Goal: Complete application form: Complete application form

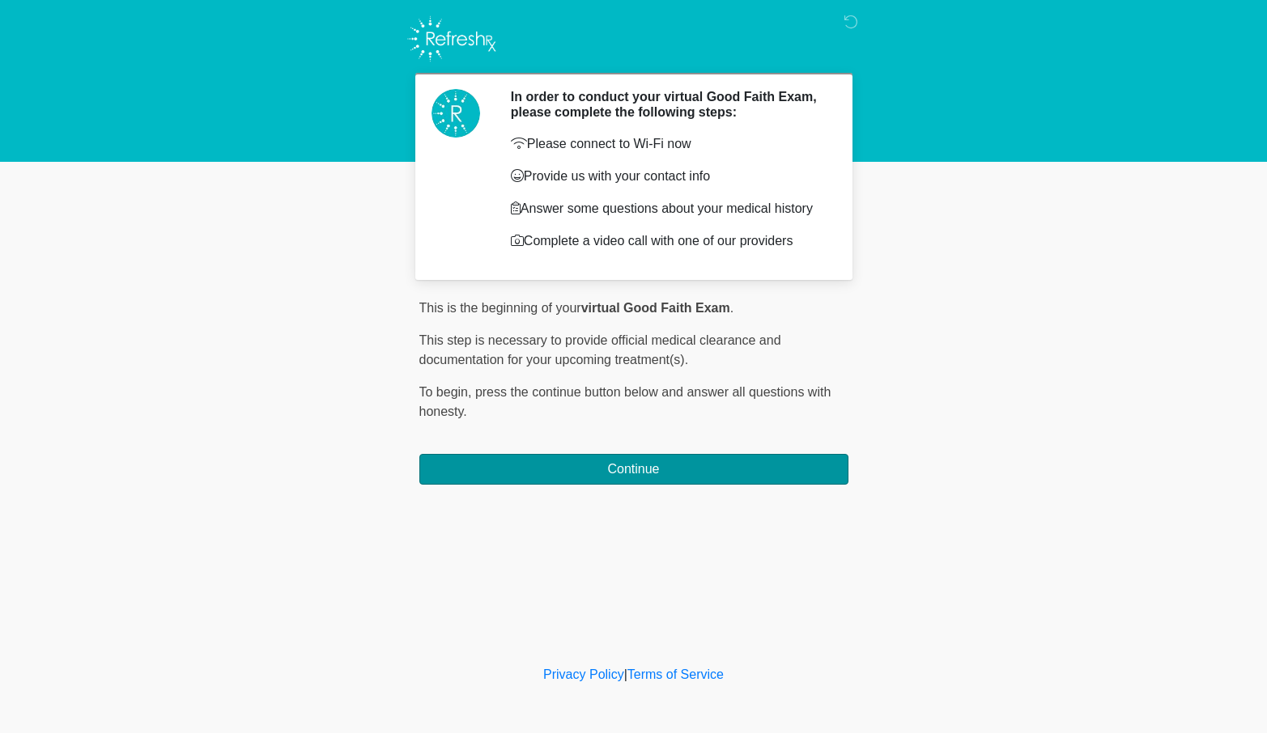
click at [742, 482] on button "Continue" at bounding box center [633, 469] width 429 height 31
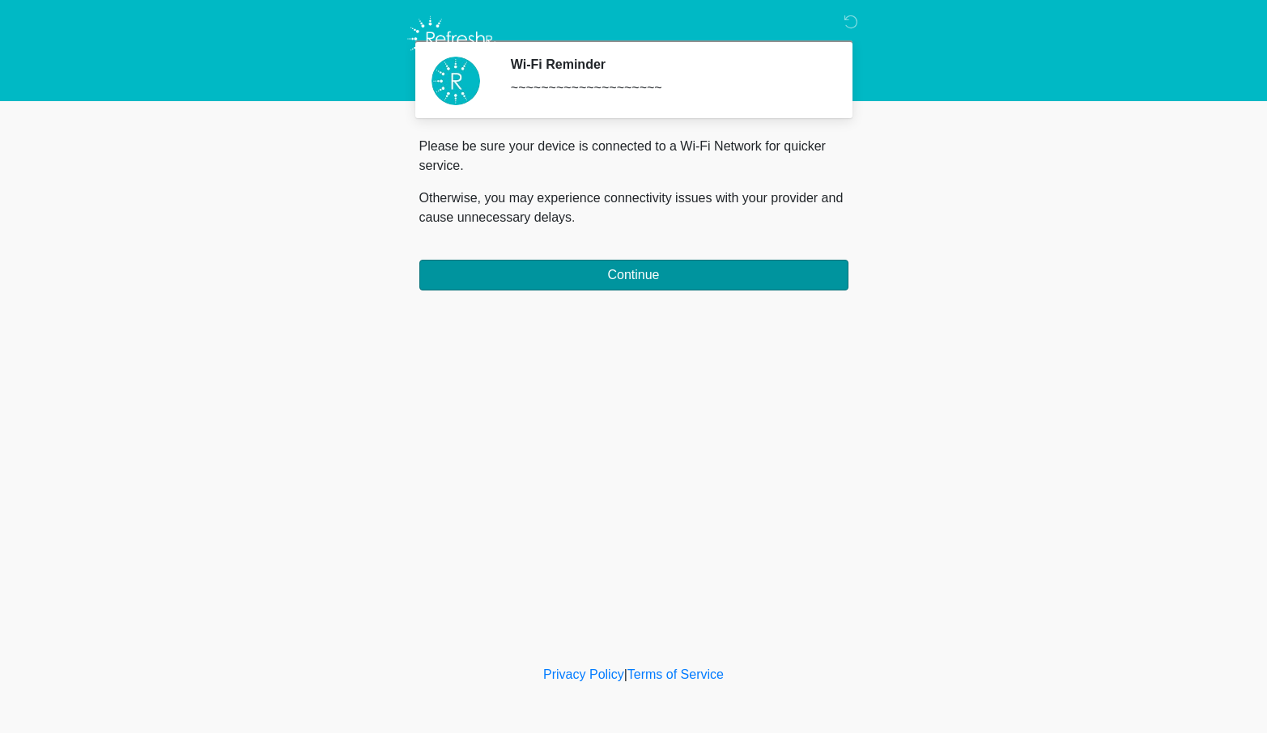
click at [677, 278] on button "Continue" at bounding box center [633, 275] width 429 height 31
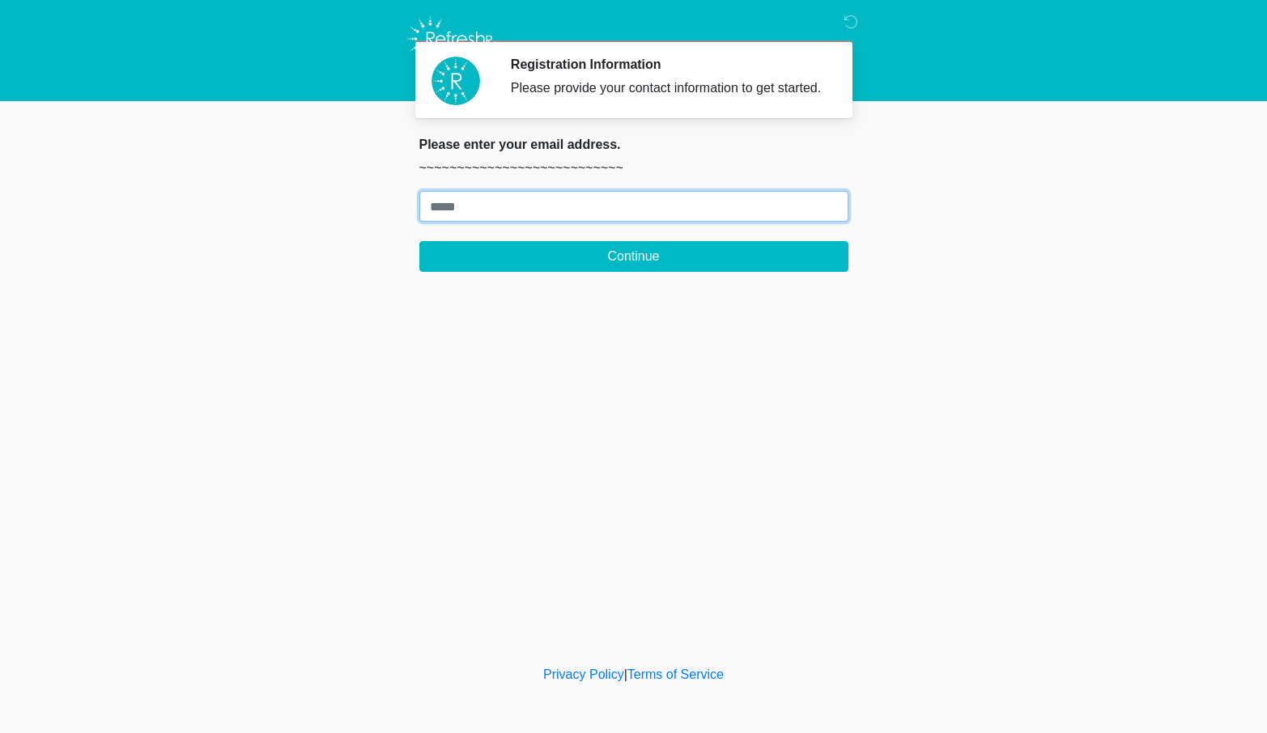
click at [624, 222] on input "Where should we email your treatment plan?" at bounding box center [633, 206] width 429 height 31
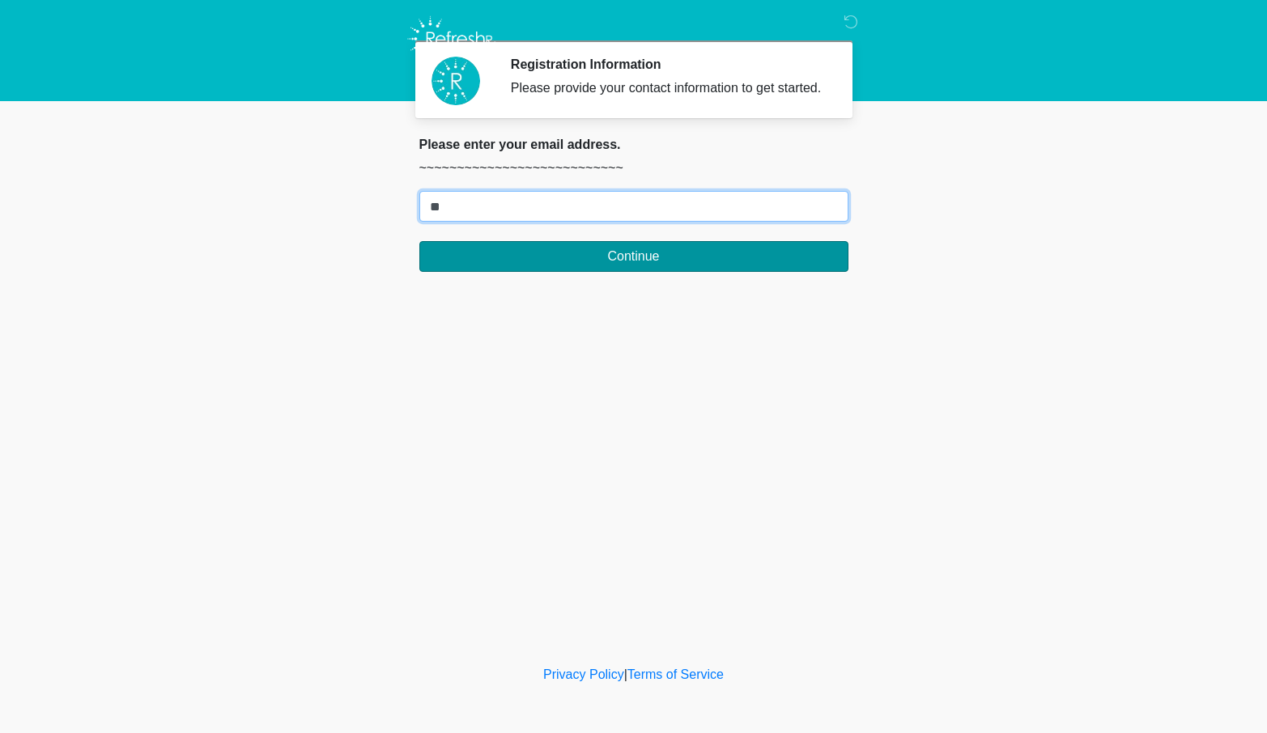
type input "**********"
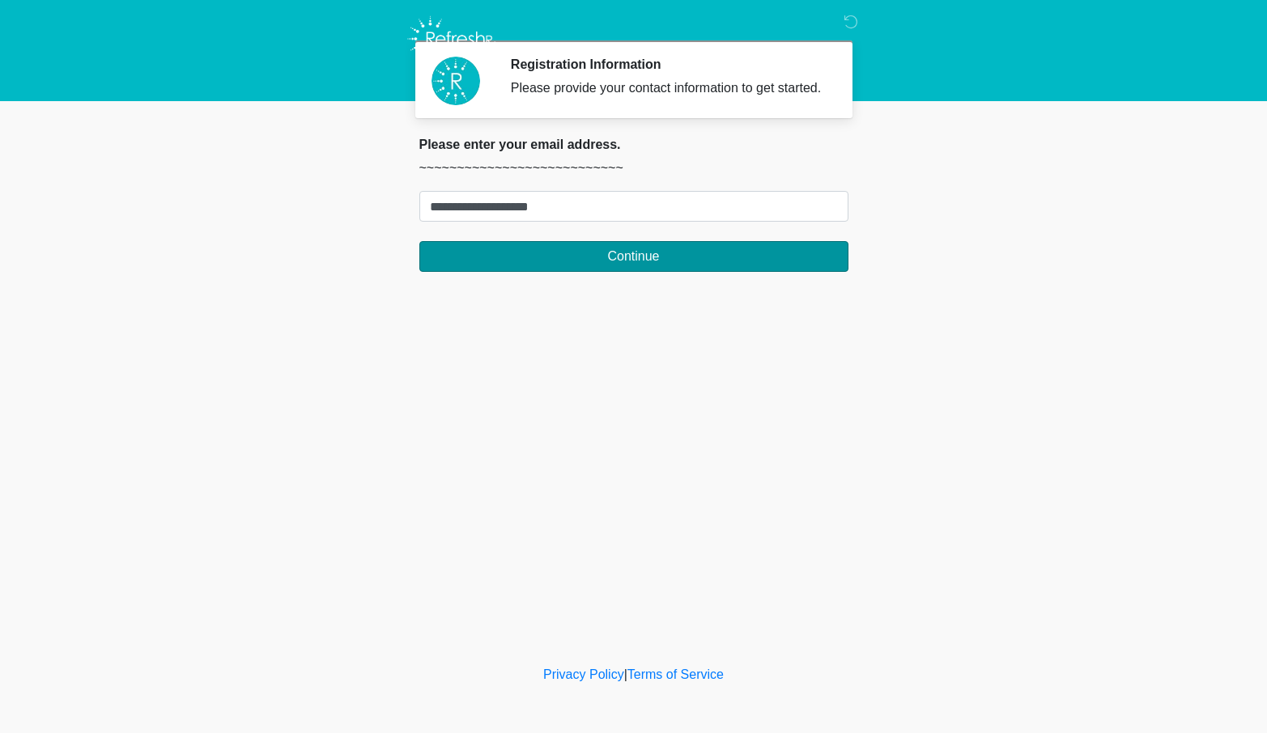
click at [620, 270] on button "Continue" at bounding box center [633, 256] width 429 height 31
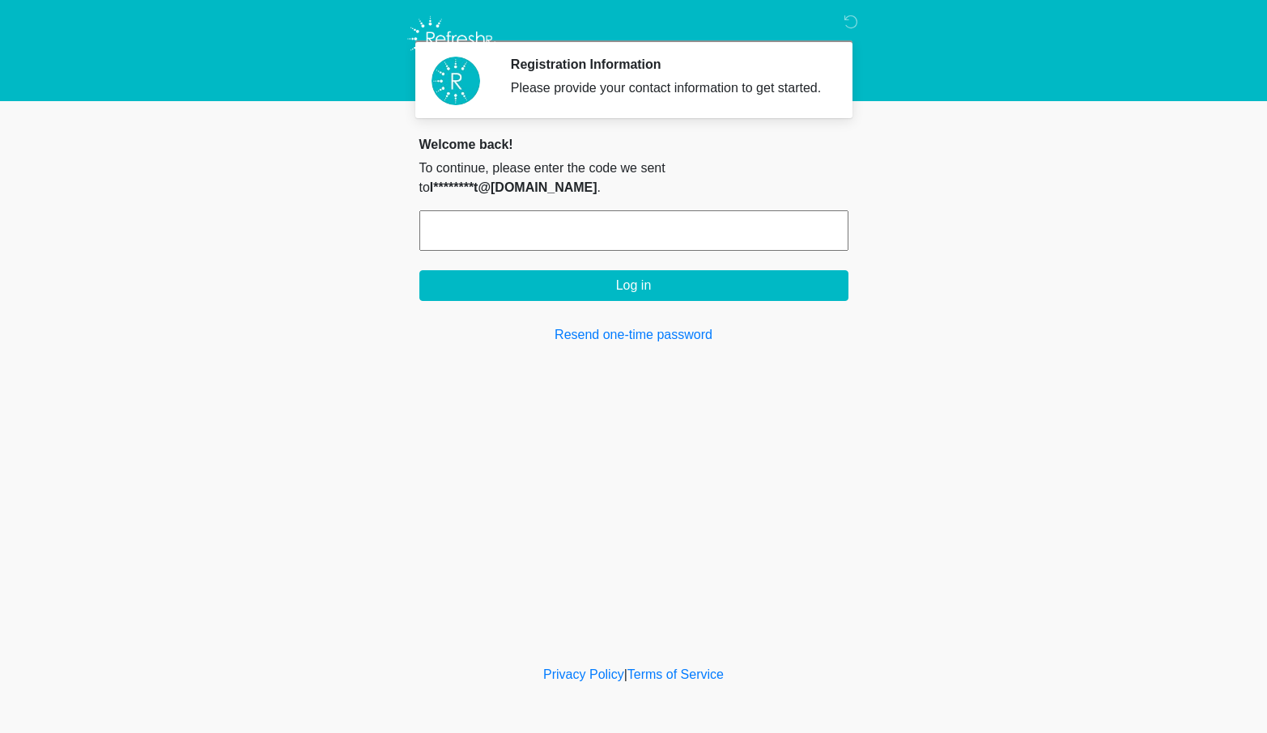
click at [558, 227] on input "text" at bounding box center [633, 230] width 429 height 40
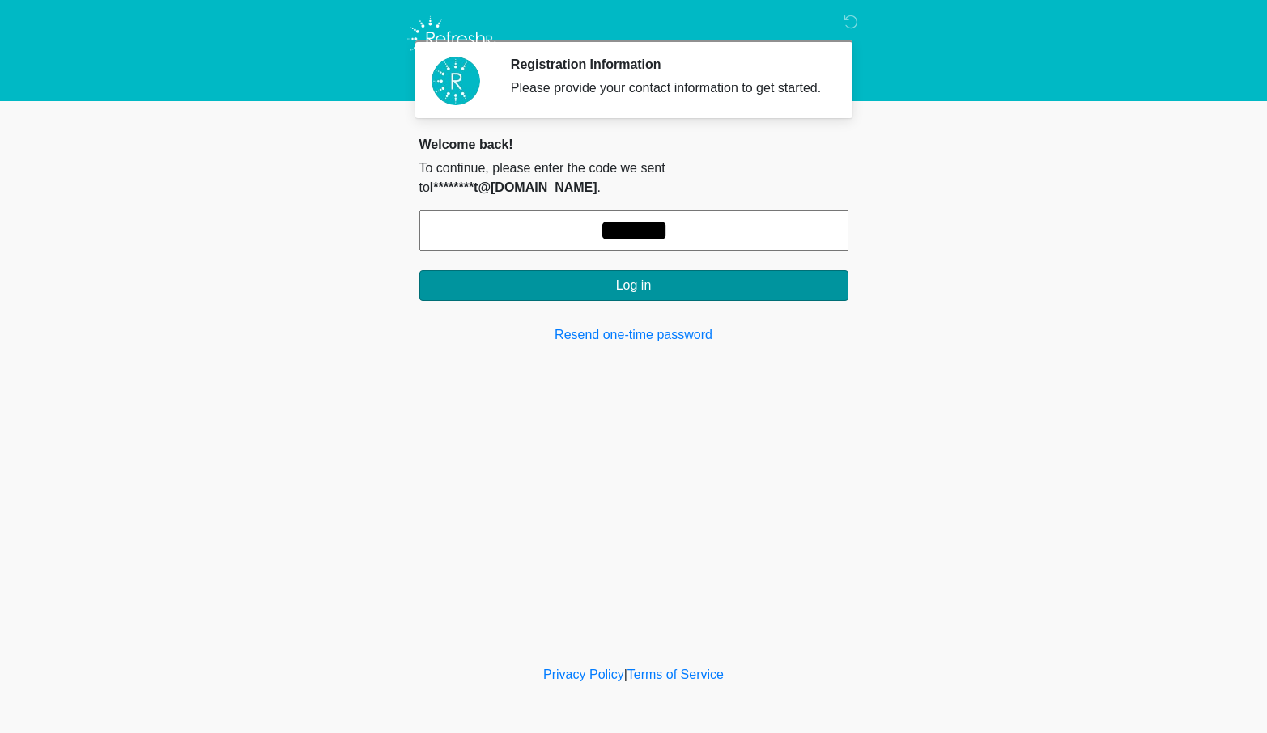
type input "******"
click at [575, 278] on button "Log in" at bounding box center [633, 285] width 429 height 31
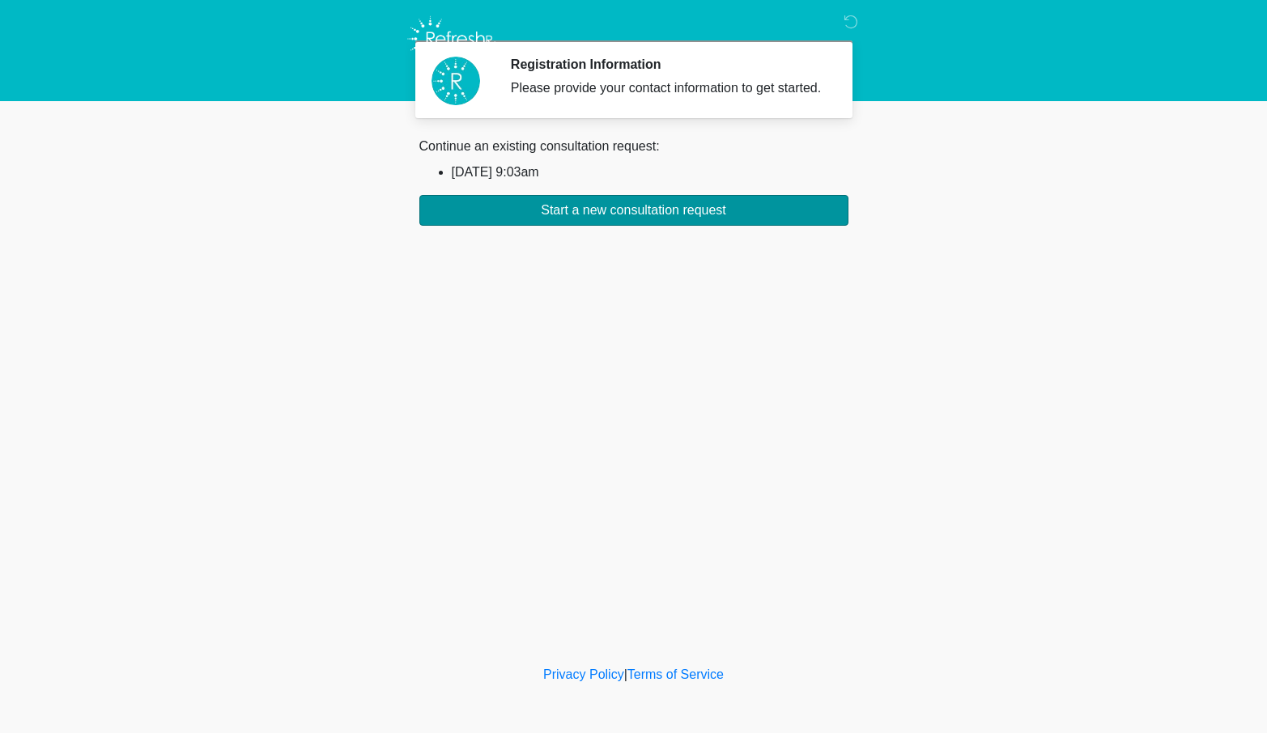
click at [608, 226] on button "Start a new consultation request" at bounding box center [633, 210] width 429 height 31
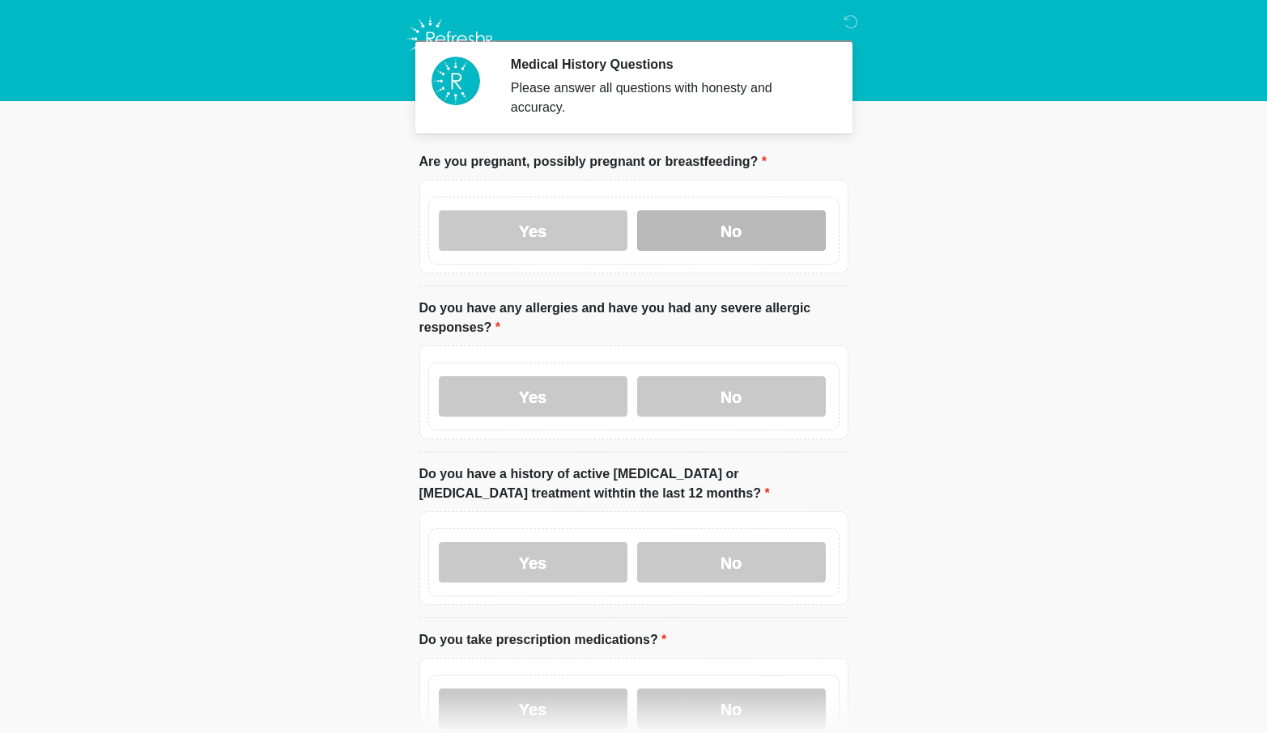
click at [686, 234] on label "No" at bounding box center [731, 230] width 189 height 40
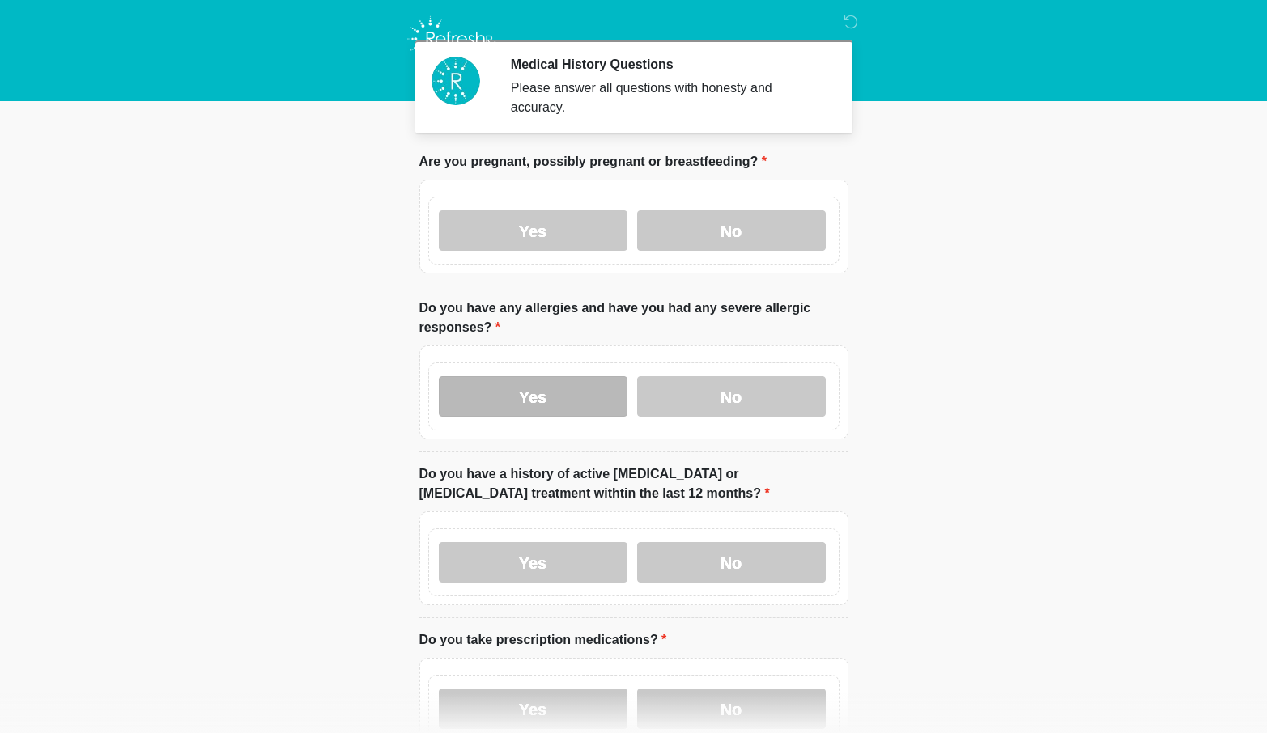
click at [575, 398] on label "Yes" at bounding box center [533, 396] width 189 height 40
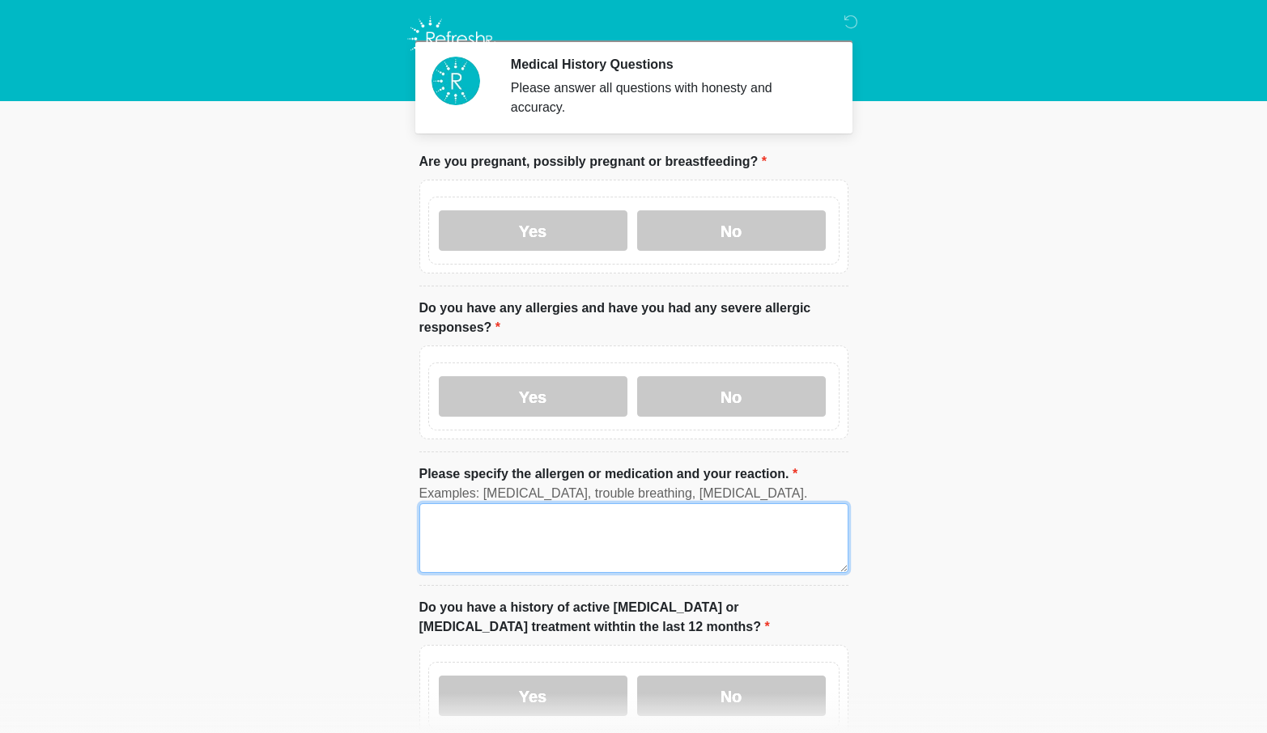
click at [443, 524] on textarea "Please specify the allergen or medication and your reaction." at bounding box center [633, 538] width 429 height 70
type textarea "*"
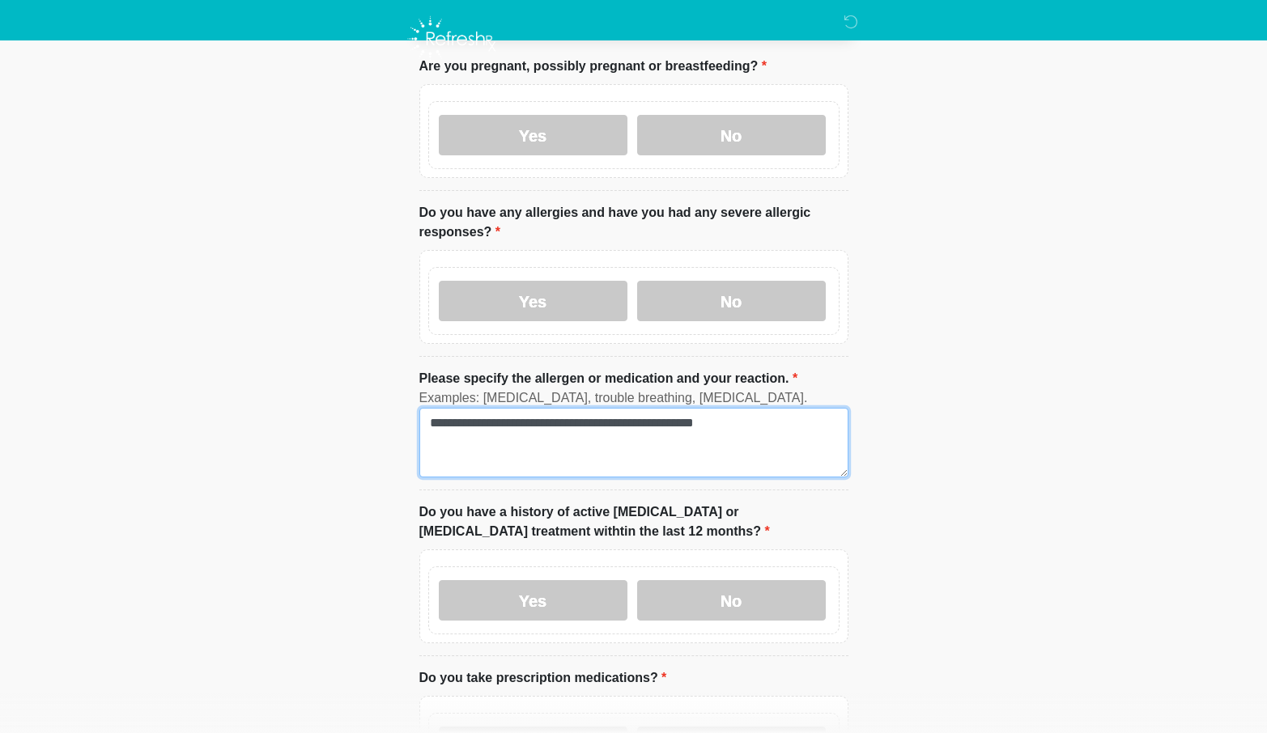
scroll to position [98, 0]
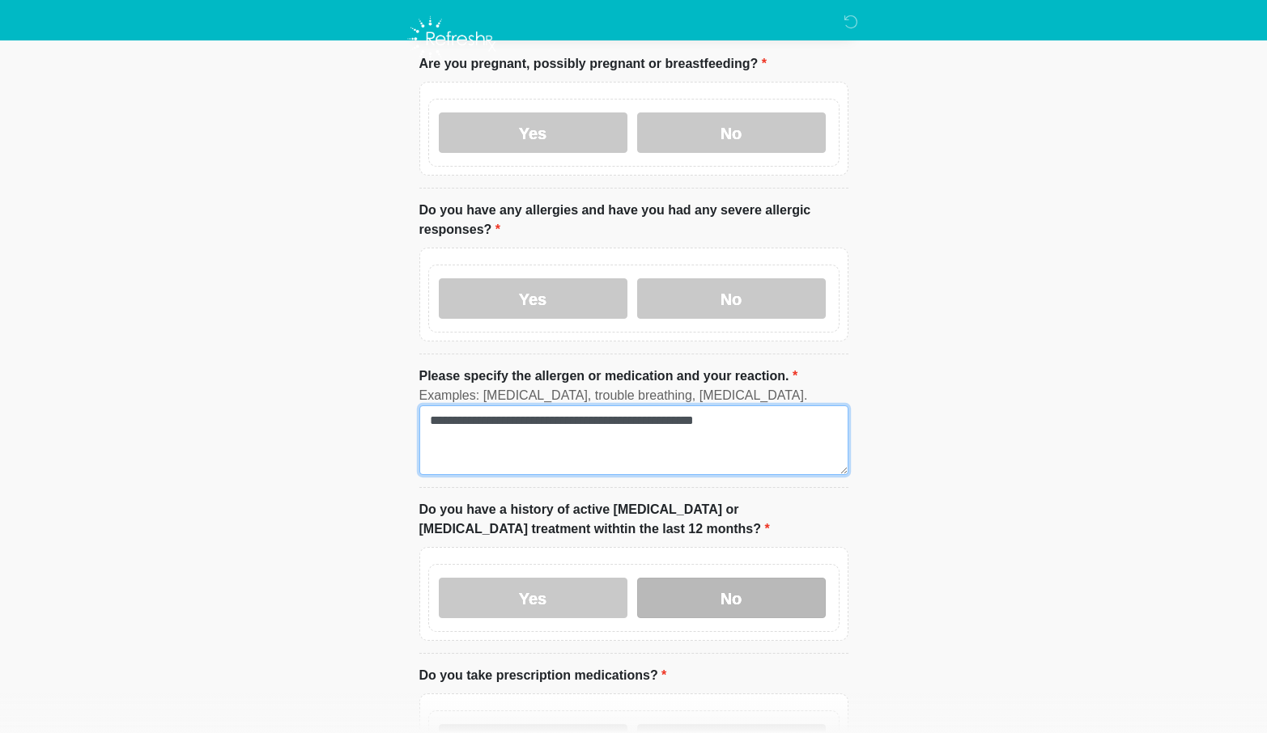
type textarea "**********"
click at [790, 604] on label "No" at bounding box center [731, 598] width 189 height 40
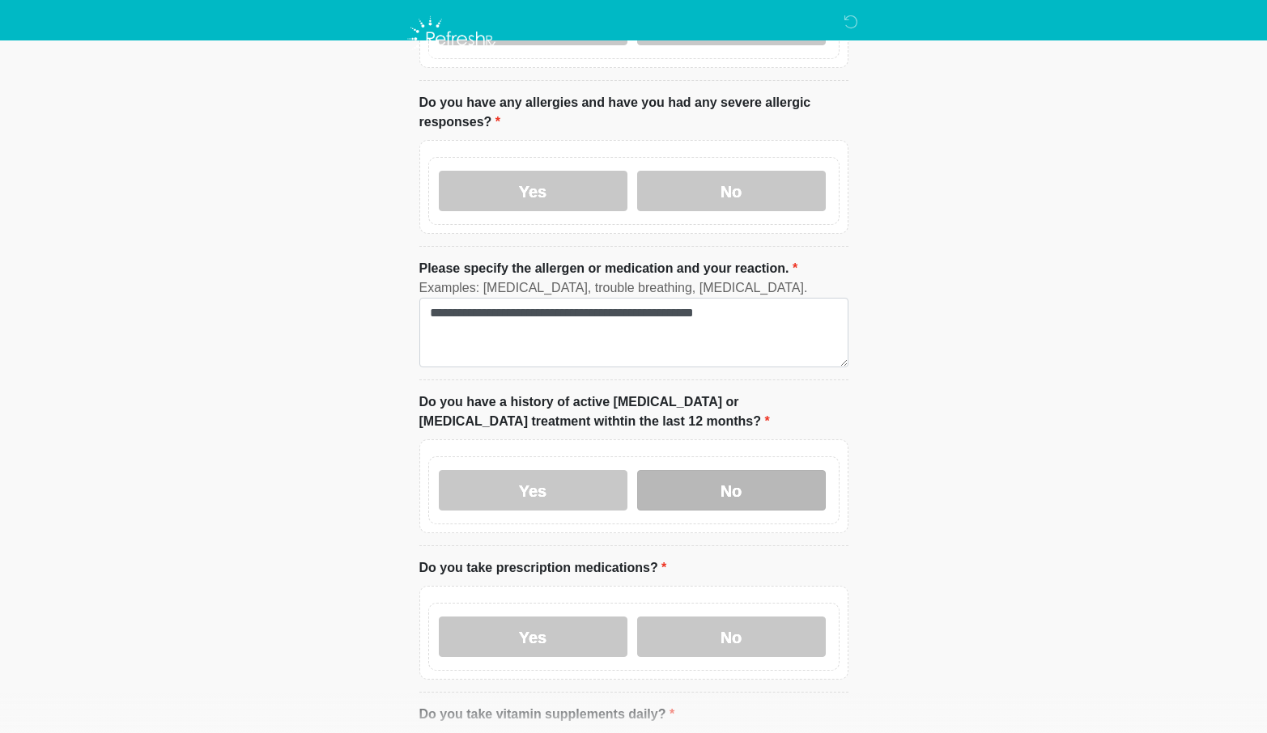
scroll to position [223, 0]
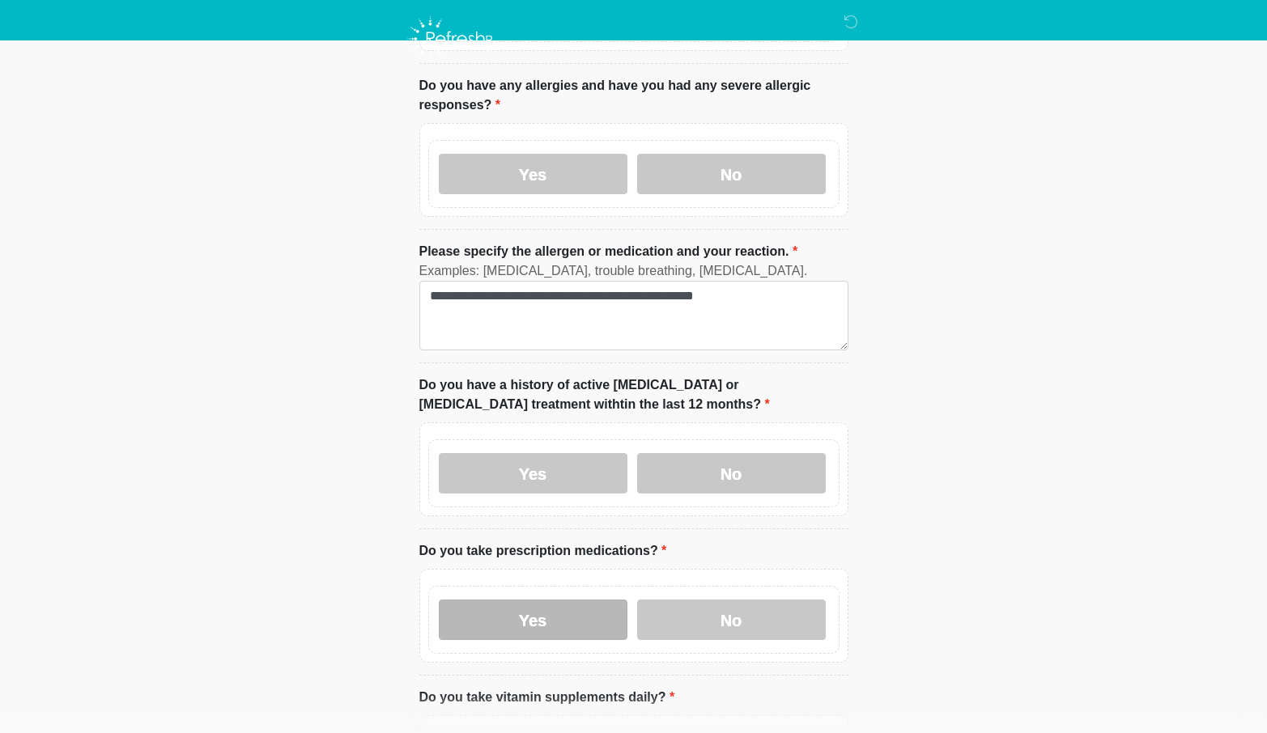
click at [567, 615] on label "Yes" at bounding box center [533, 620] width 189 height 40
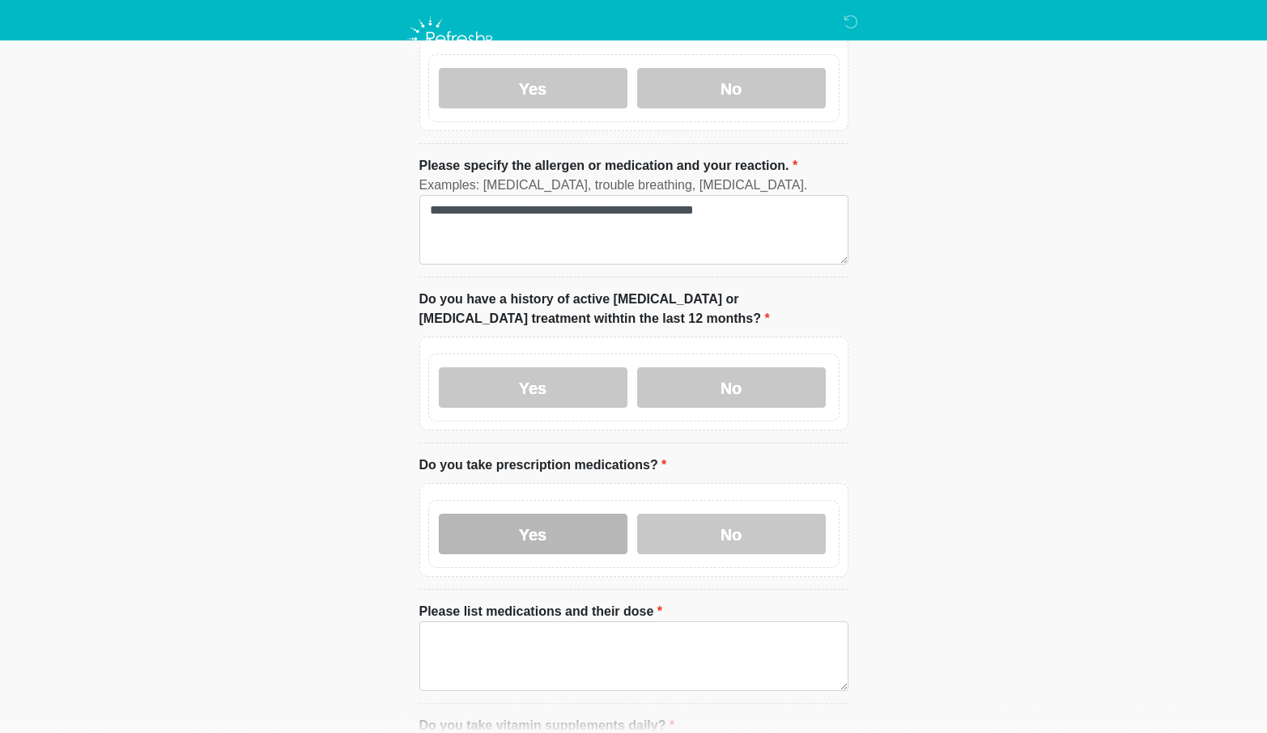
scroll to position [311, 0]
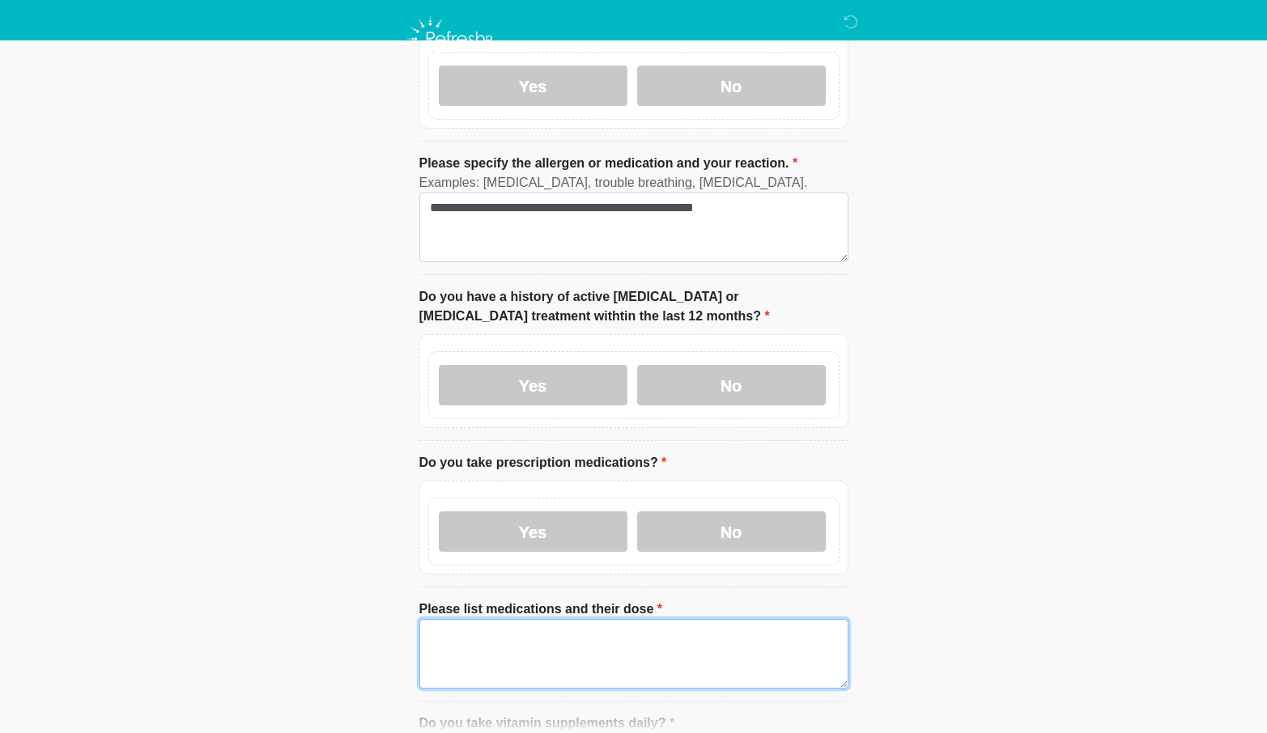
click at [457, 640] on textarea "Please list medications and their dose" at bounding box center [633, 654] width 429 height 70
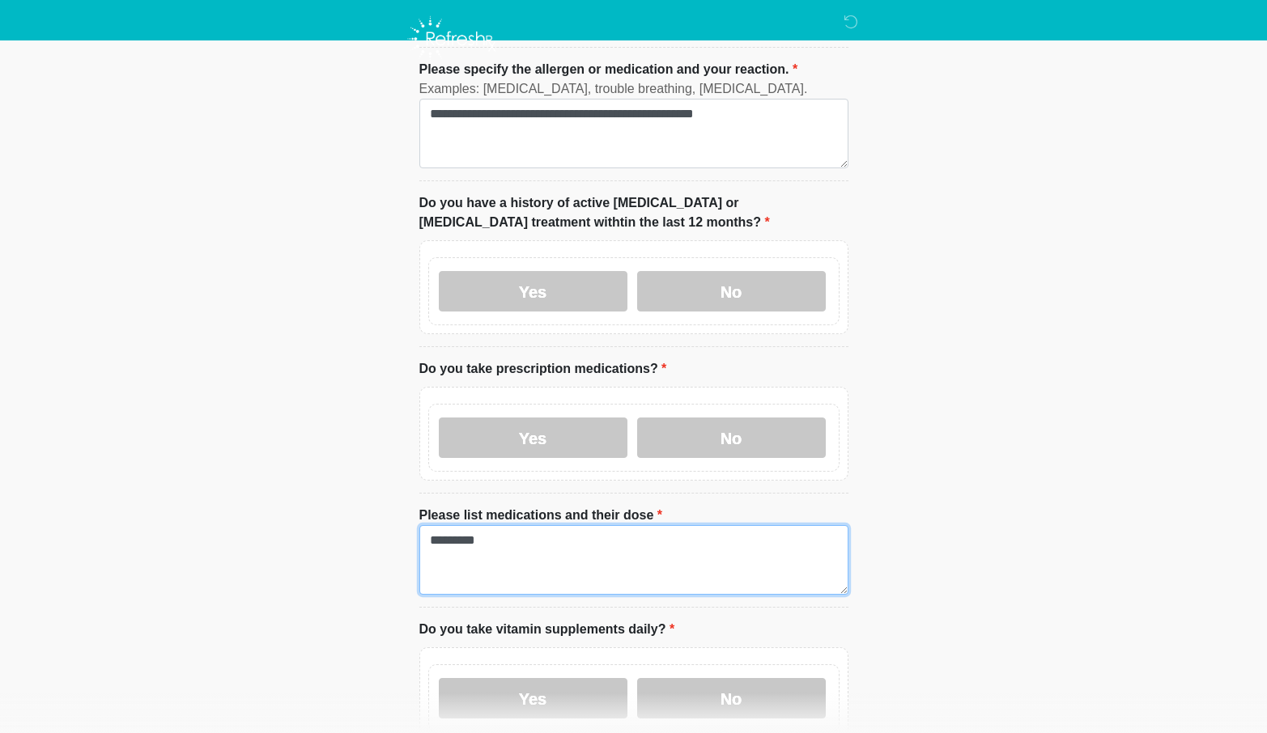
scroll to position [428, 0]
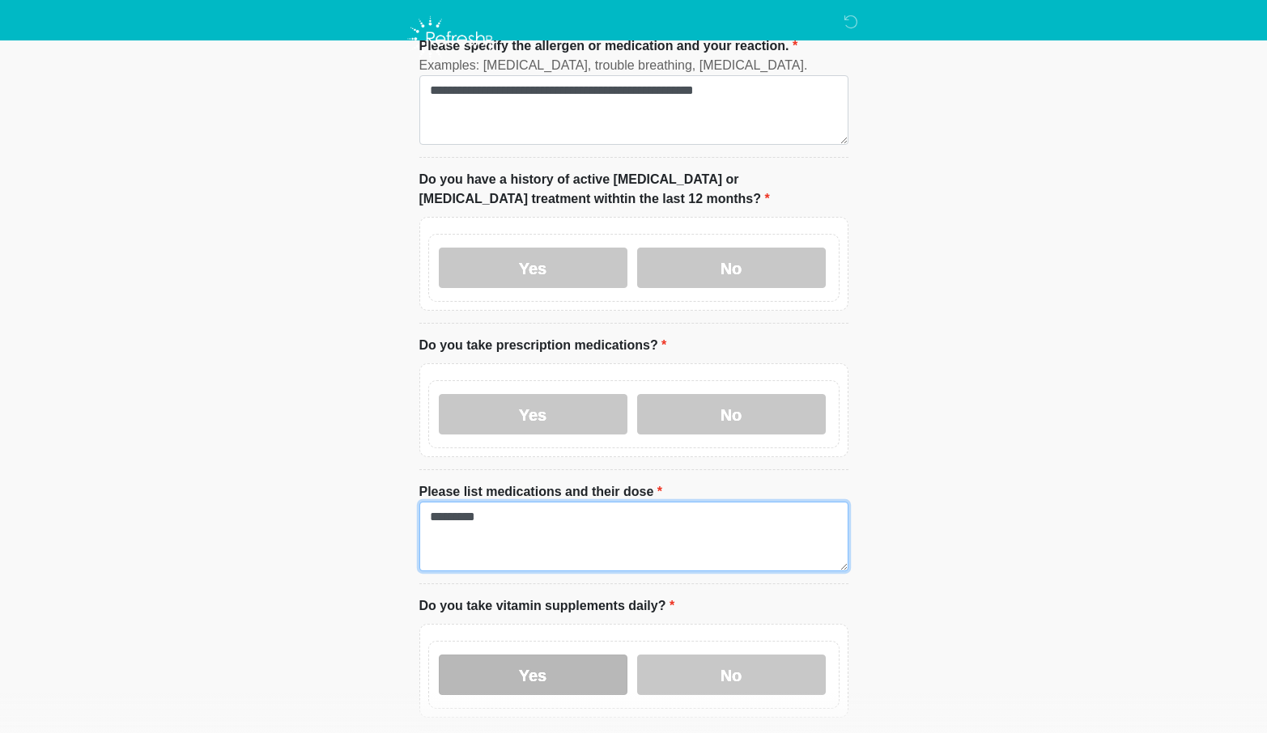
type textarea "*********"
click at [509, 666] on label "Yes" at bounding box center [533, 675] width 189 height 40
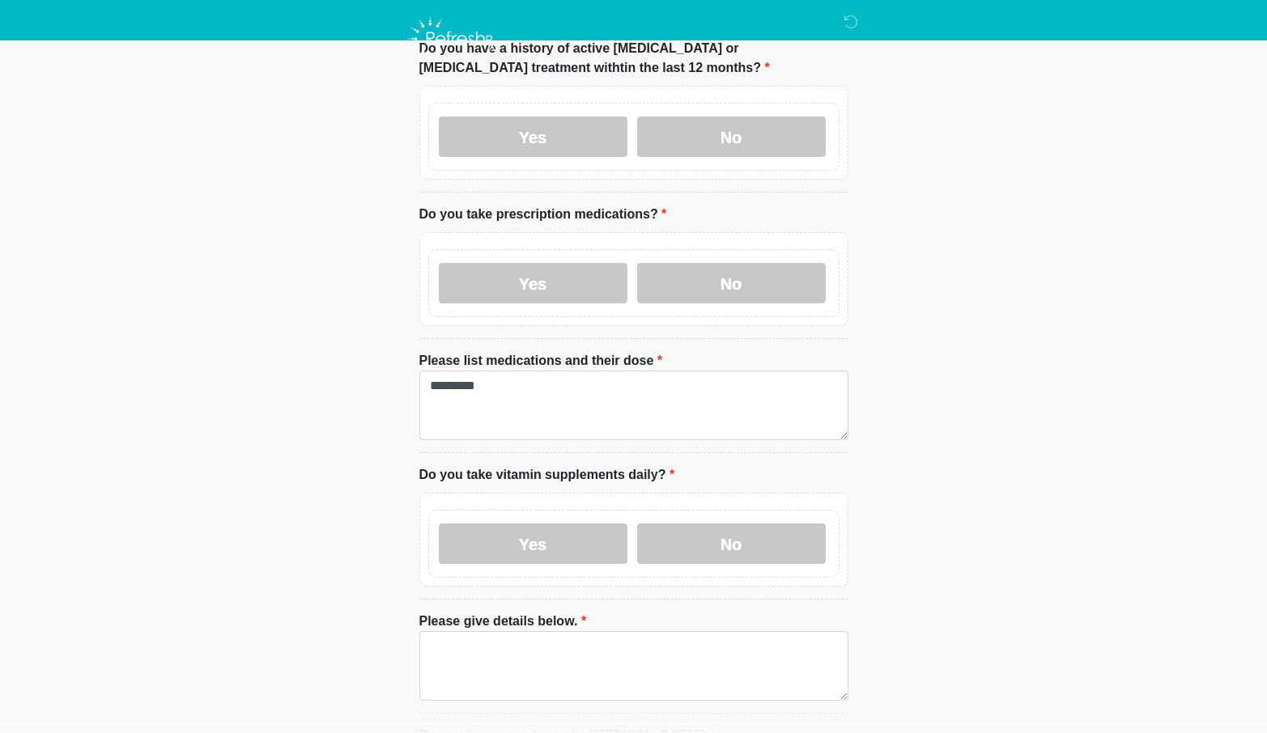
scroll to position [583, 0]
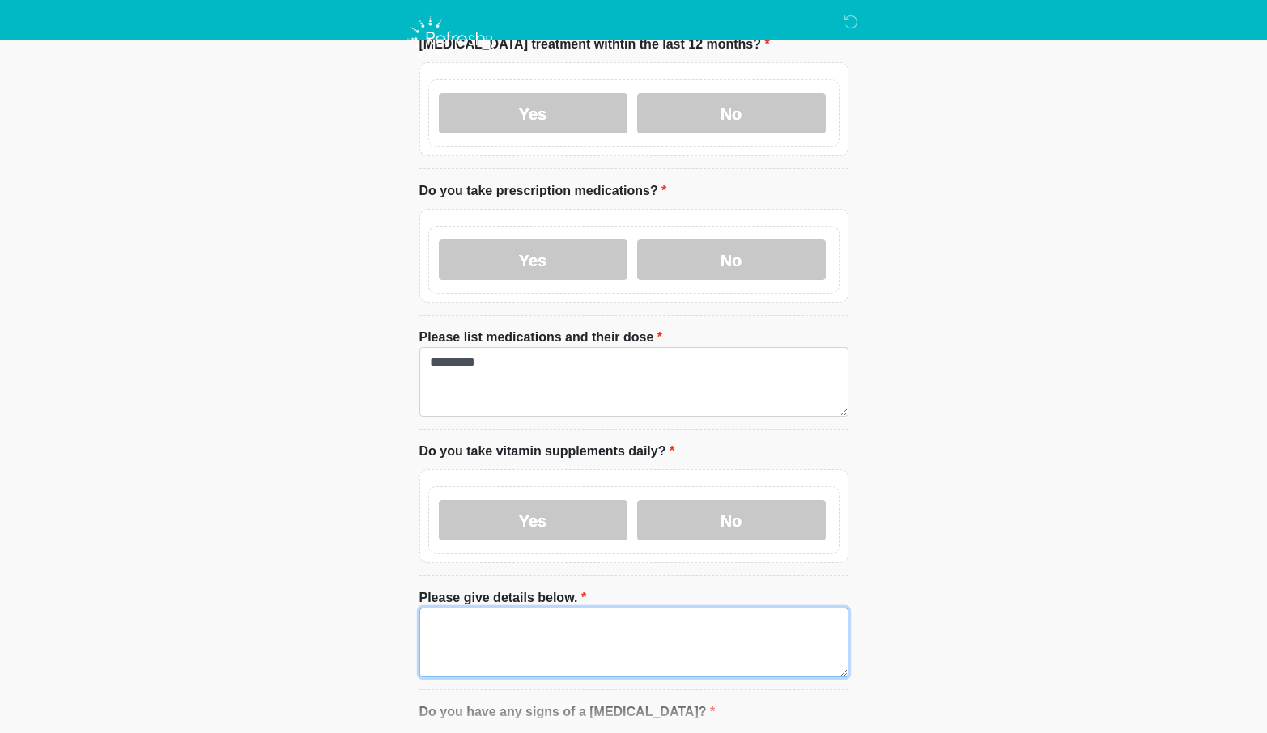
click at [462, 635] on textarea "Please give details below." at bounding box center [633, 643] width 429 height 70
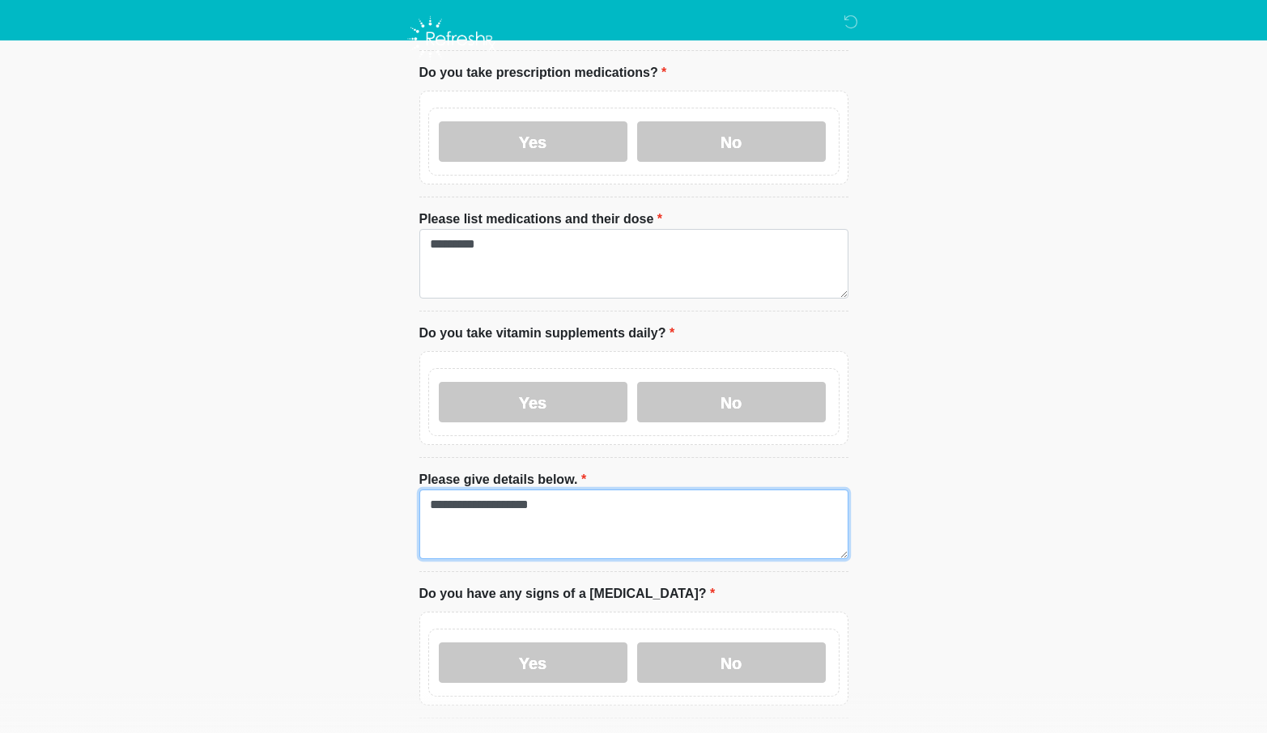
scroll to position [703, 0]
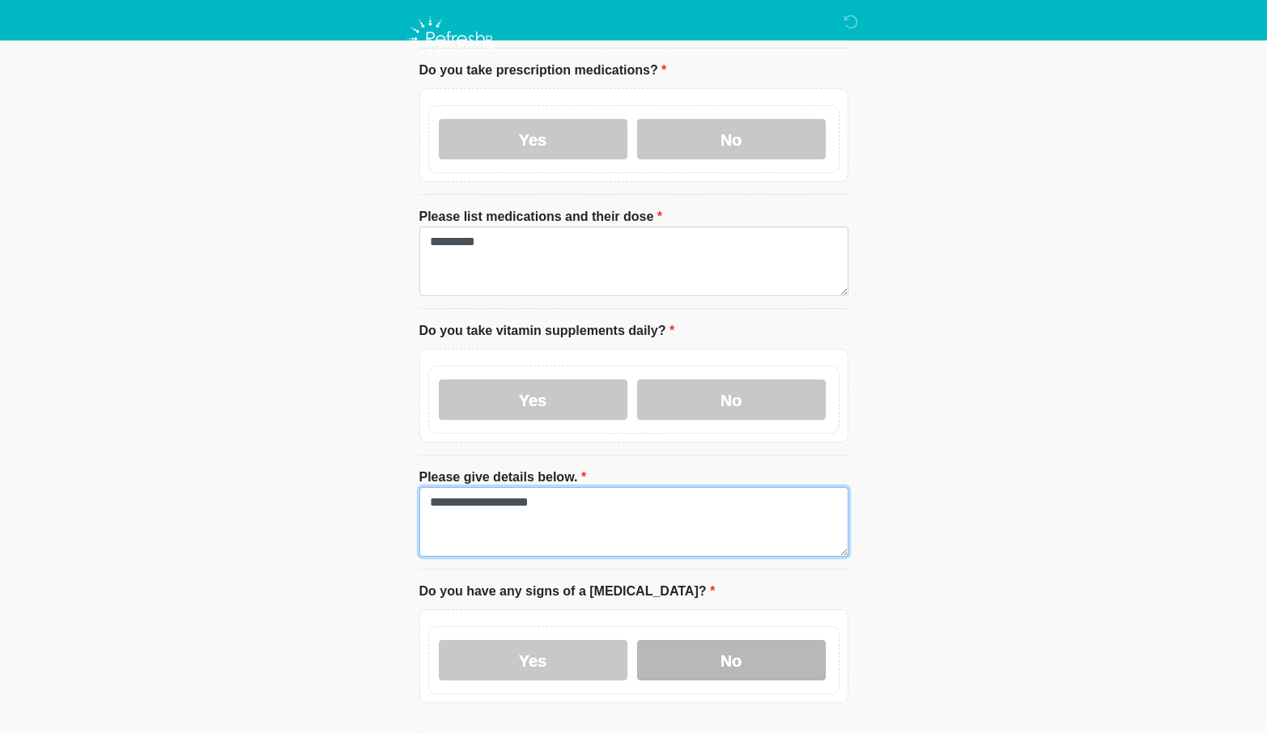
type textarea "**********"
click at [722, 665] on label "No" at bounding box center [731, 660] width 189 height 40
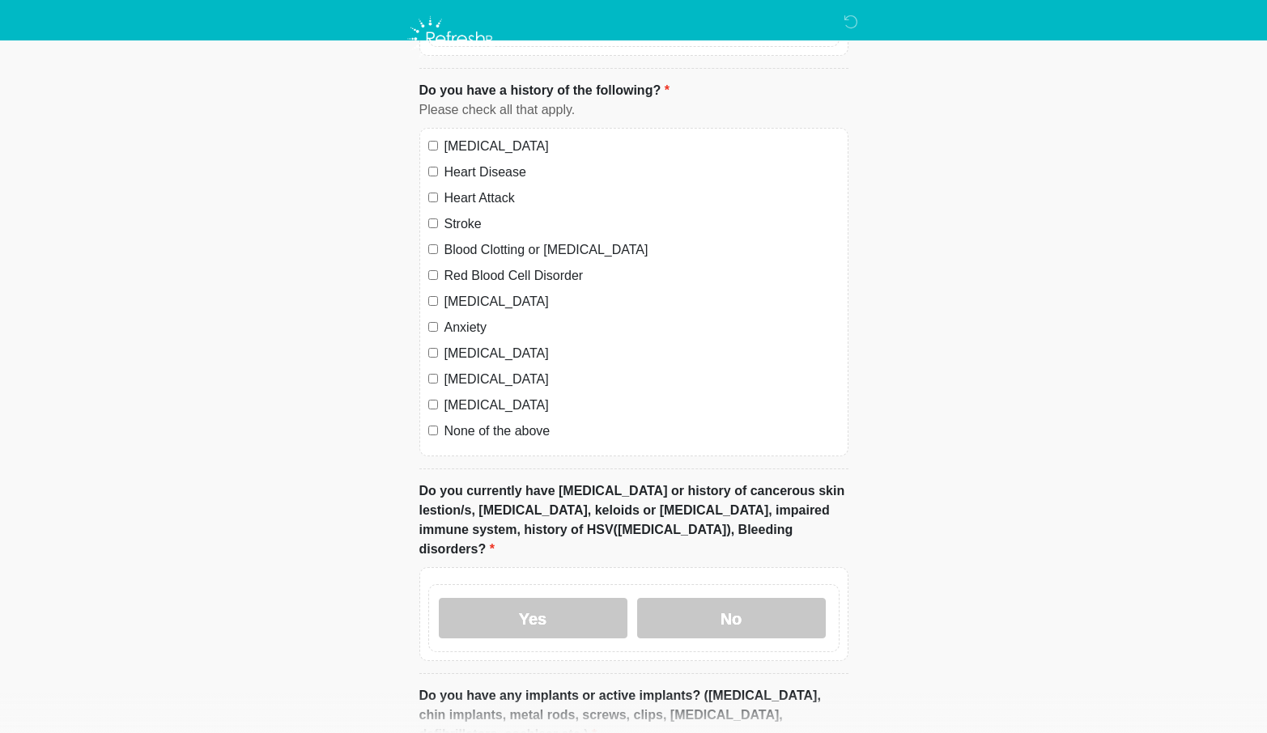
scroll to position [1355, 0]
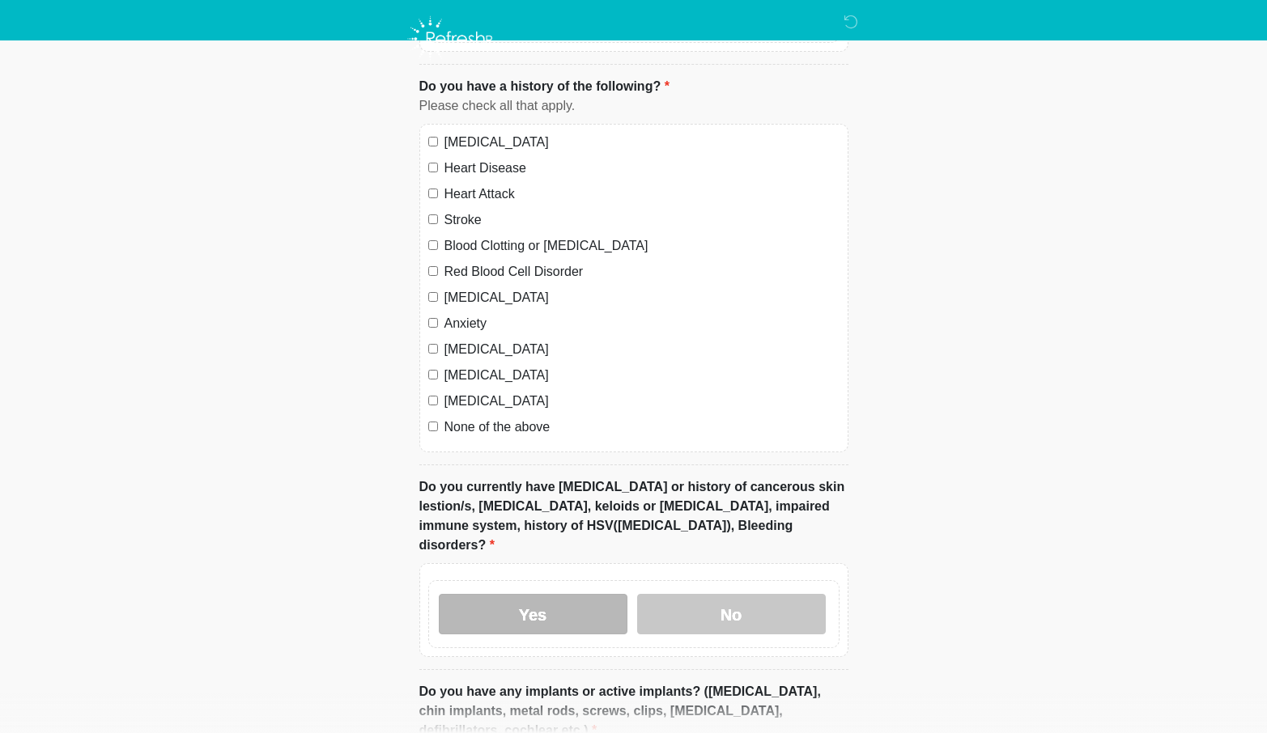
click at [594, 598] on label "Yes" at bounding box center [533, 614] width 189 height 40
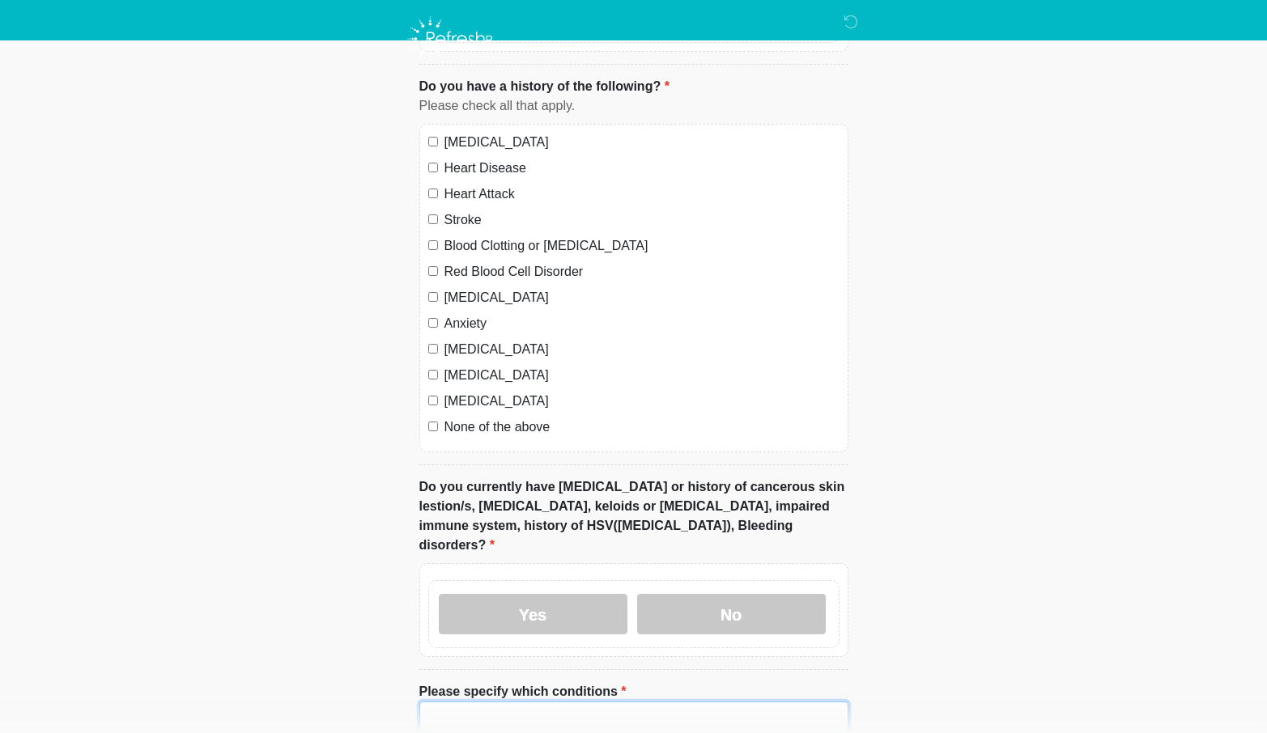
click at [459, 702] on input "Please specify which conditions" at bounding box center [633, 717] width 429 height 31
click at [436, 702] on input "**********" at bounding box center [633, 717] width 429 height 31
click at [457, 702] on input "**********" at bounding box center [633, 717] width 429 height 31
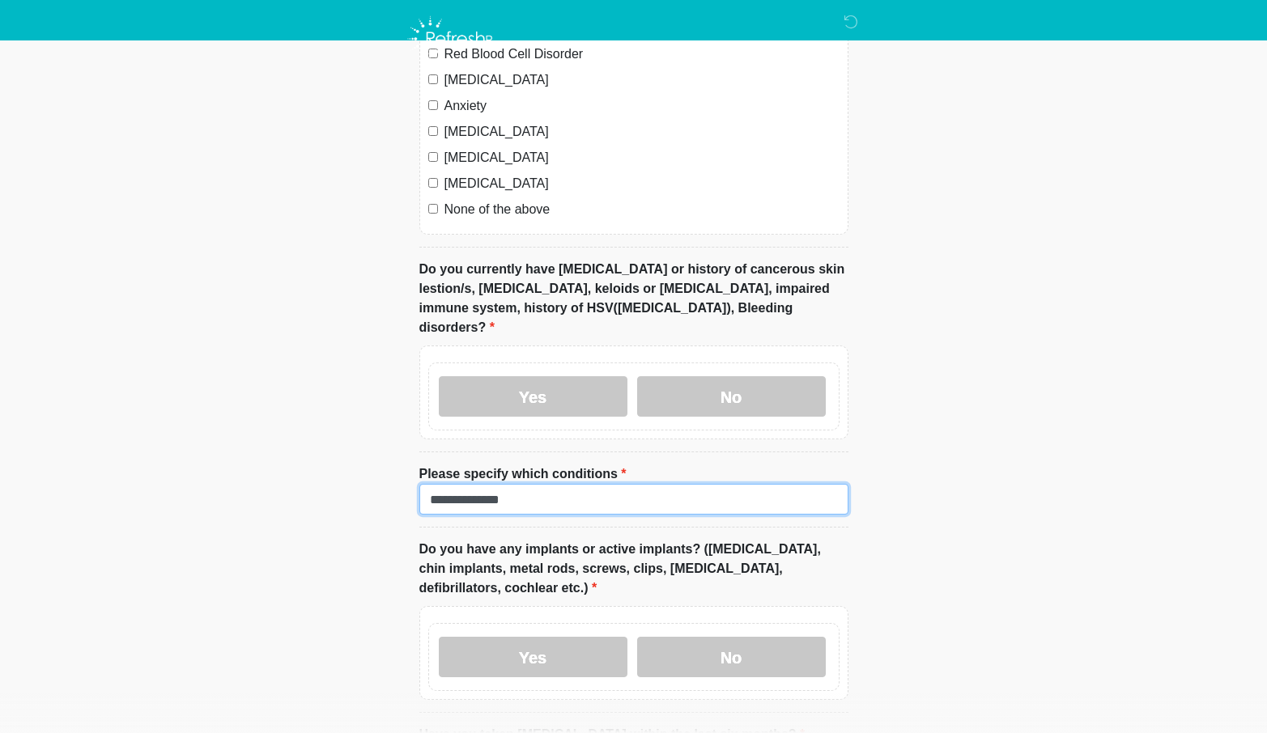
scroll to position [1574, 0]
type input "**********"
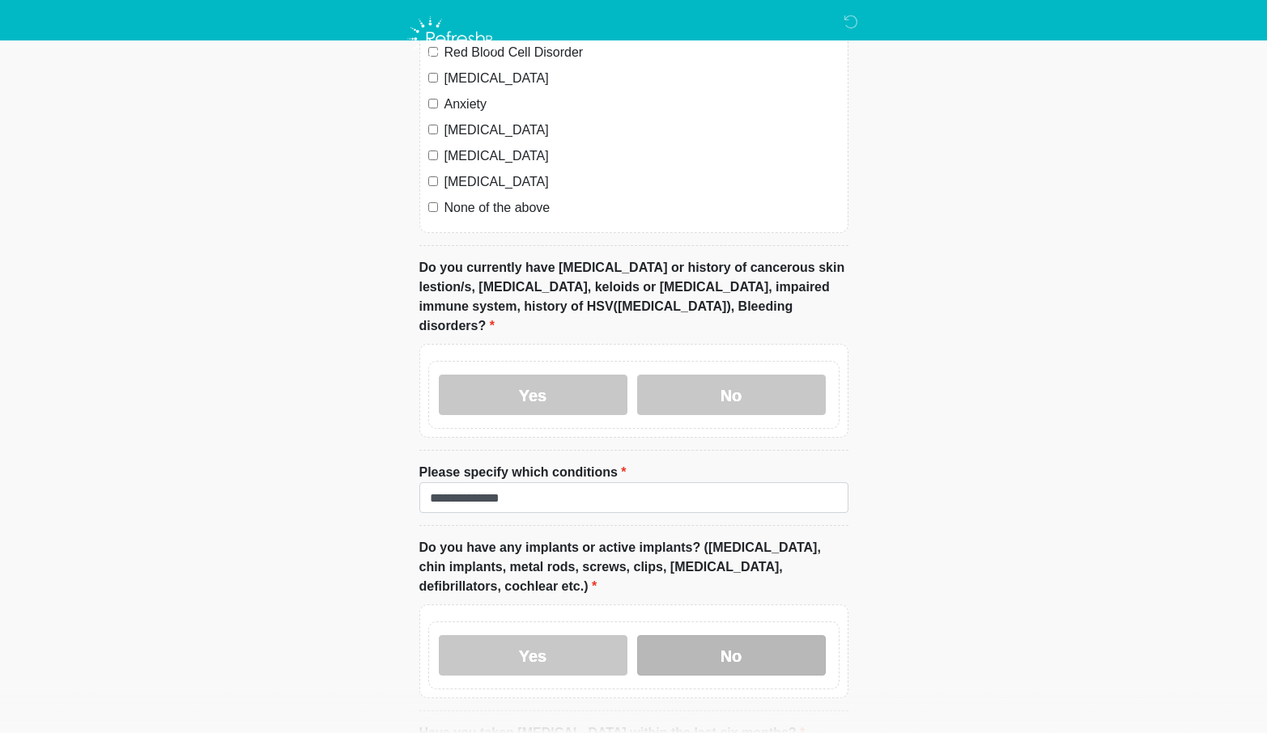
click at [784, 642] on label "No" at bounding box center [731, 655] width 189 height 40
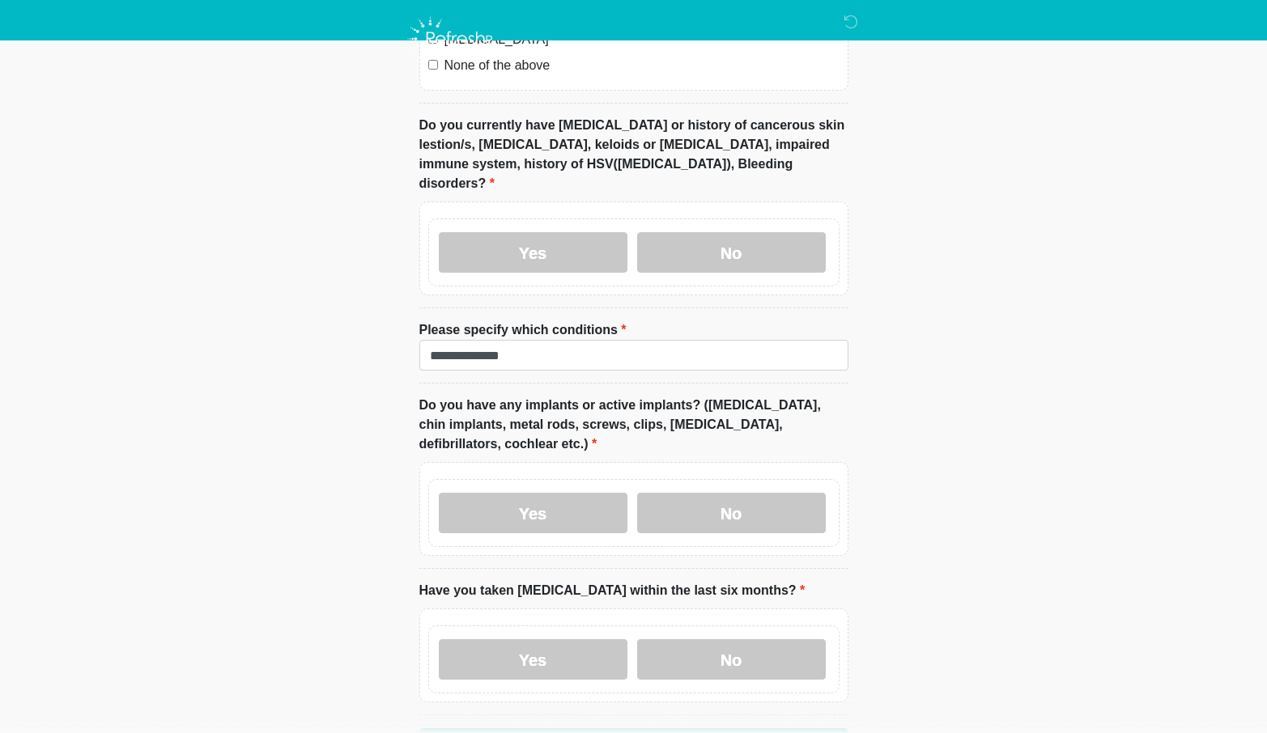
scroll to position [1721, 0]
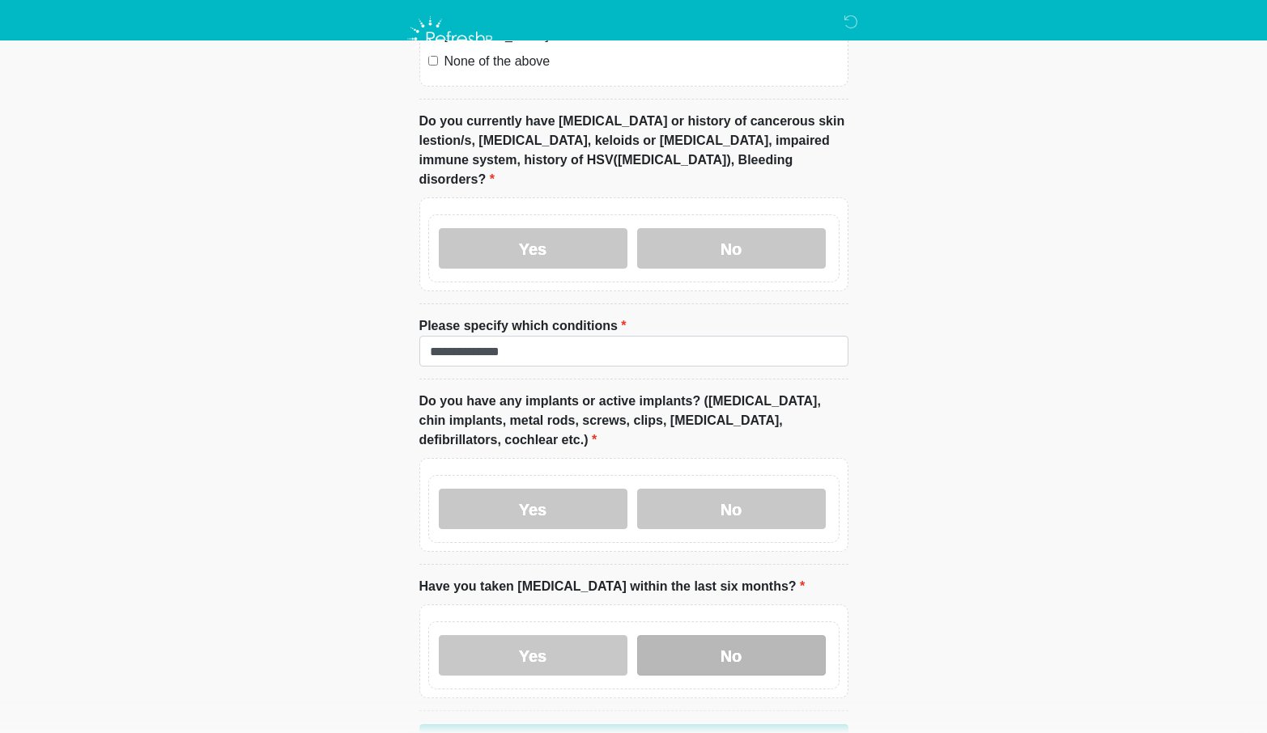
click at [784, 642] on label "No" at bounding box center [731, 655] width 189 height 40
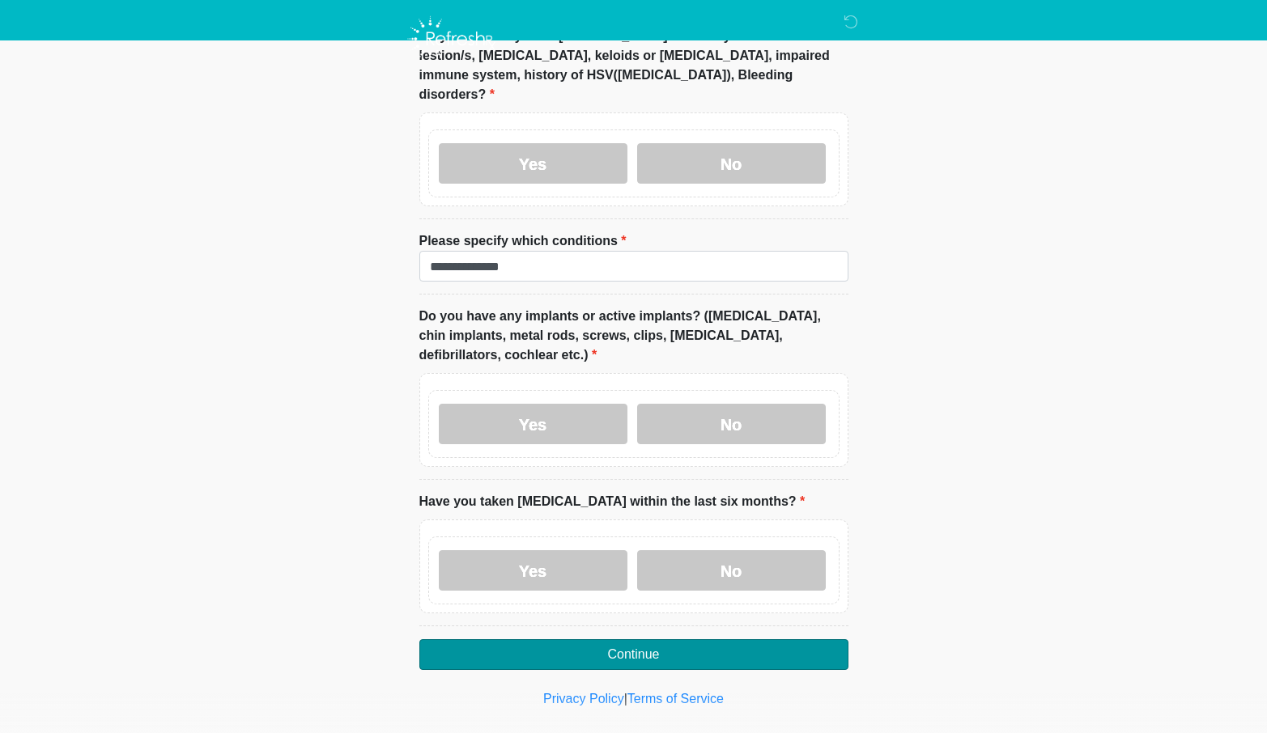
scroll to position [1805, 0]
click at [777, 640] on button "Continue" at bounding box center [633, 655] width 429 height 31
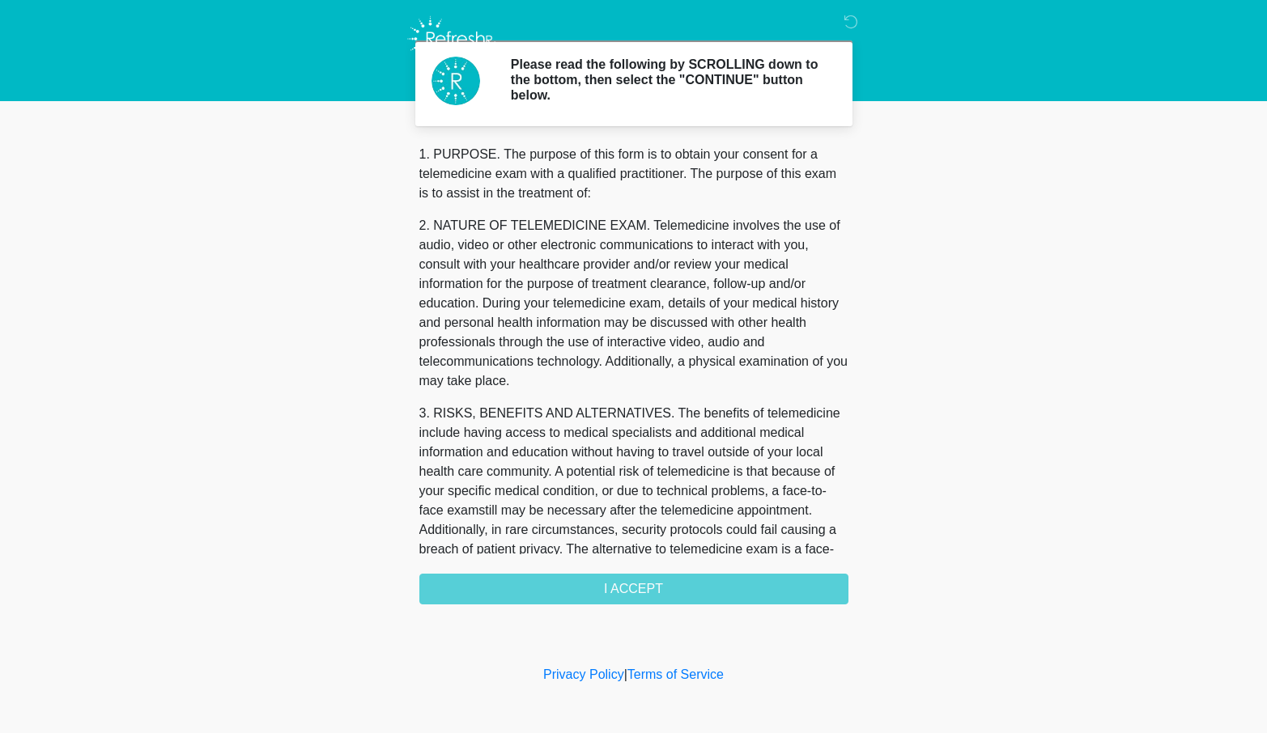
scroll to position [0, 0]
click at [736, 586] on div "1. PURPOSE. The purpose of this form is to obtain your consent for a telemedici…" at bounding box center [633, 375] width 429 height 460
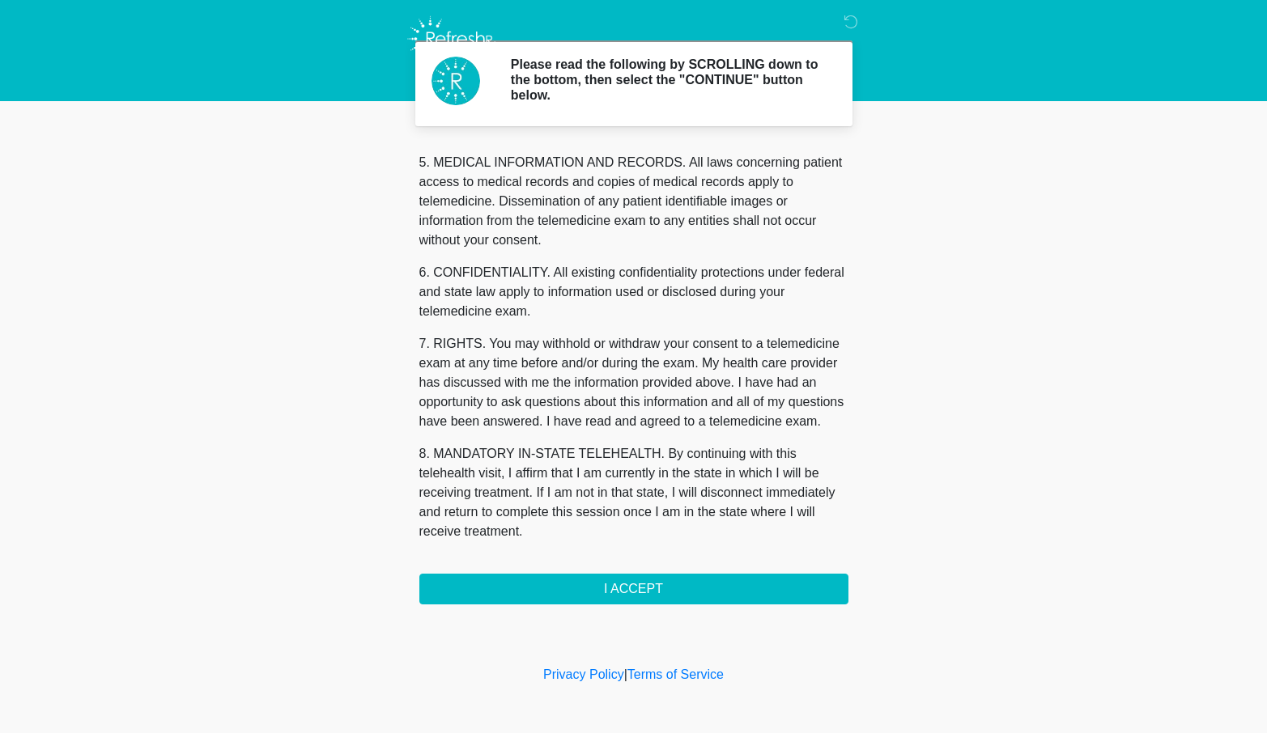
scroll to position [529, 0]
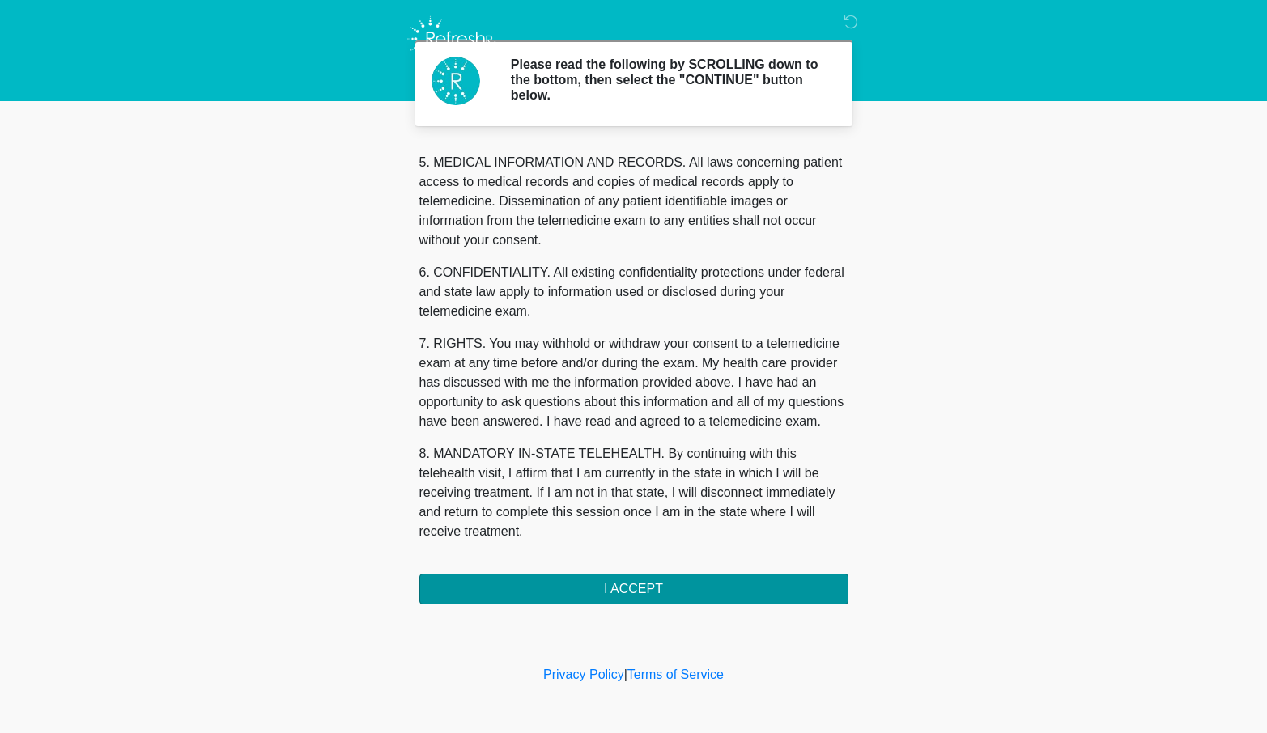
click at [647, 590] on button "I ACCEPT" at bounding box center [633, 589] width 429 height 31
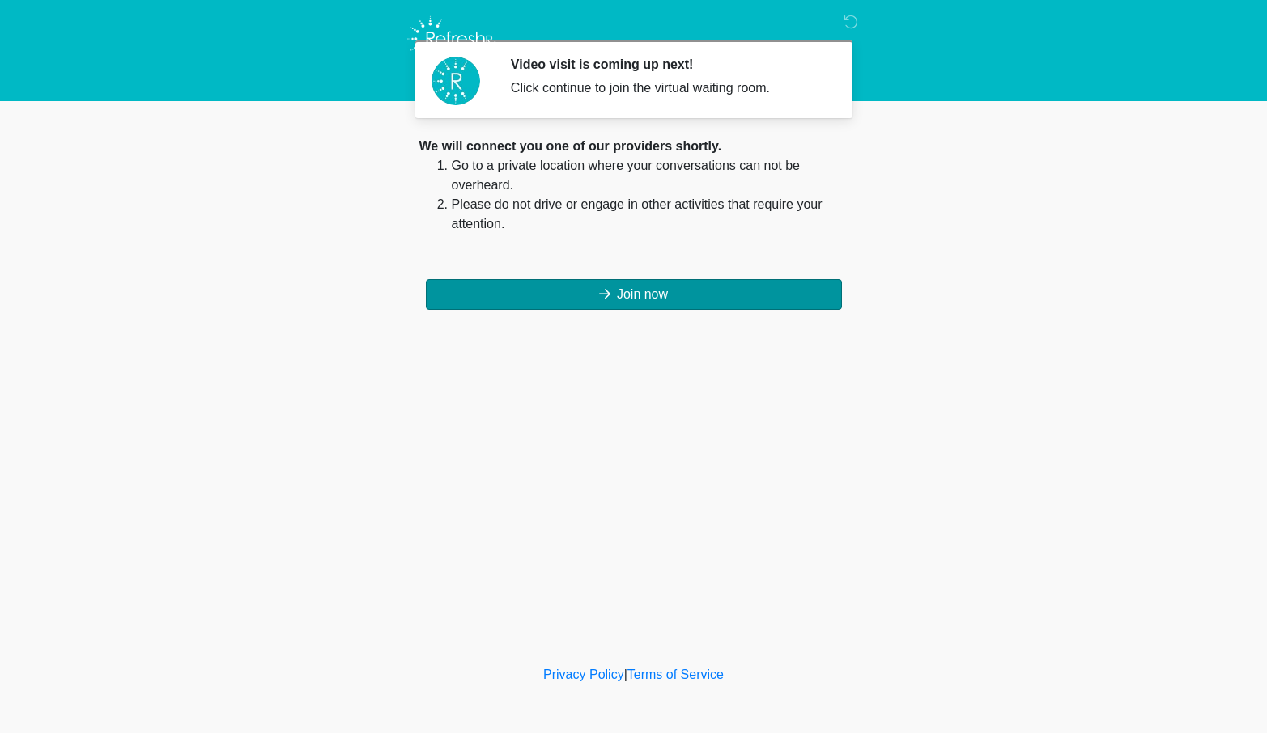
click at [639, 294] on button "Join now" at bounding box center [634, 294] width 416 height 31
